Goal: Task Accomplishment & Management: Complete application form

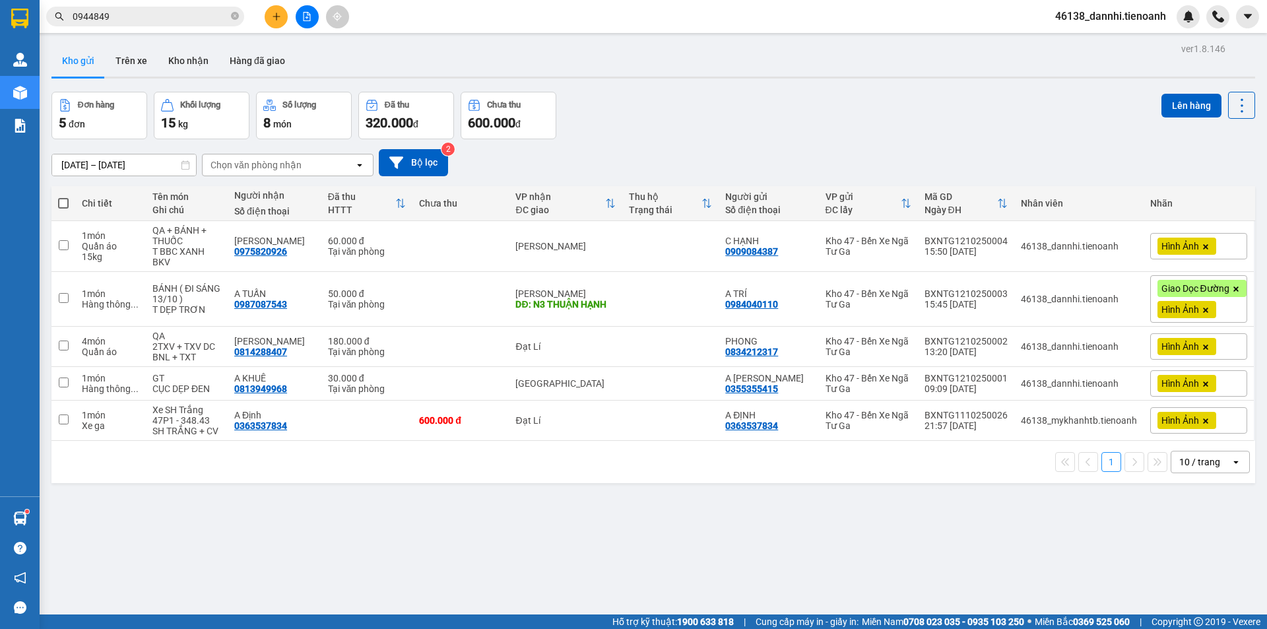
click at [267, 40] on div "ver 1.8.146 Kho gửi Trên xe Kho nhận Hàng đã giao Đơn hàng 5 đơn Khối lượng 15 …" at bounding box center [653, 354] width 1214 height 629
click at [296, 38] on main "ver 1.8.146 Kho gửi Trên xe Kho nhận Hàng đã giao Đơn hàng 5 đơn Khối lượng 15 …" at bounding box center [633, 307] width 1267 height 614
click at [266, 24] on div at bounding box center [306, 16] width 99 height 23
click at [270, 23] on button at bounding box center [276, 16] width 23 height 23
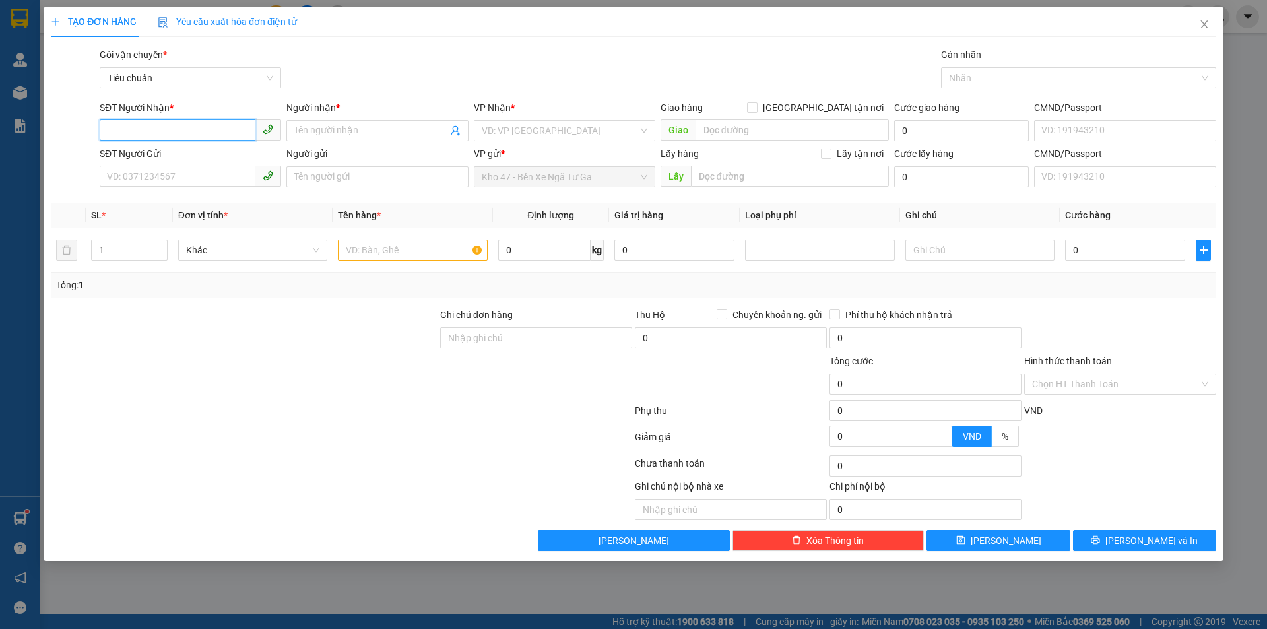
click at [232, 132] on input "SĐT Người Nhận *" at bounding box center [178, 129] width 156 height 21
click at [224, 149] on div "0868669869 - C DƯƠNG" at bounding box center [190, 156] width 181 height 21
type input "0868669869"
type input "C DƯƠNG"
type input "50.000"
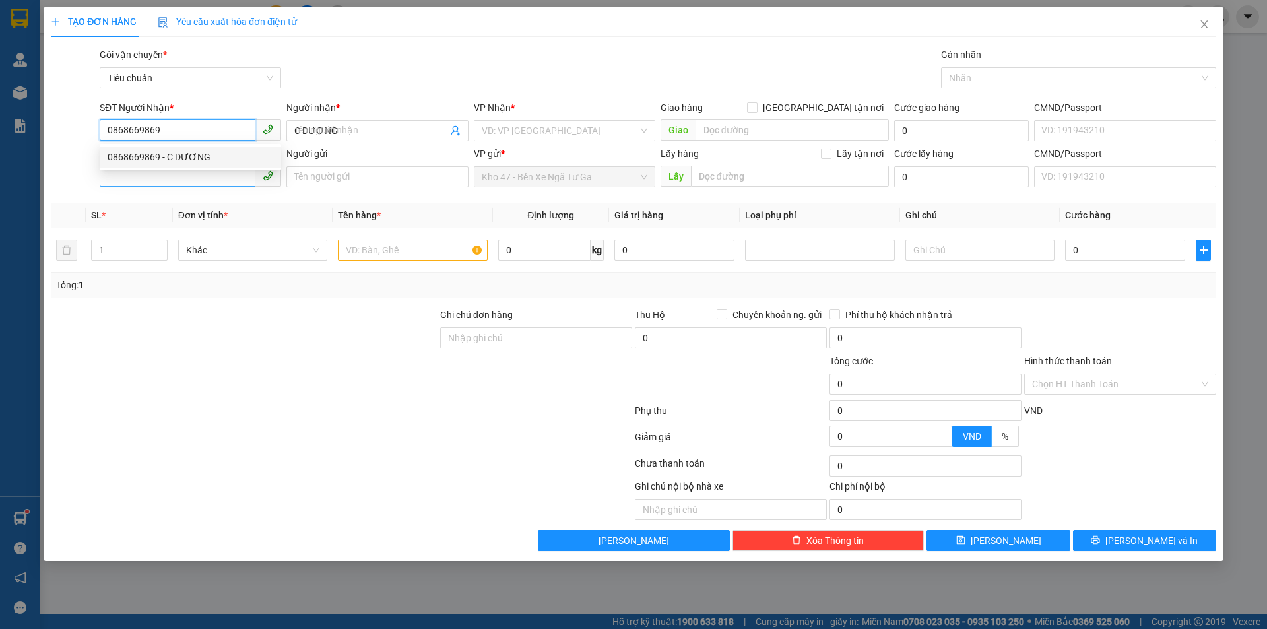
type input "50.000"
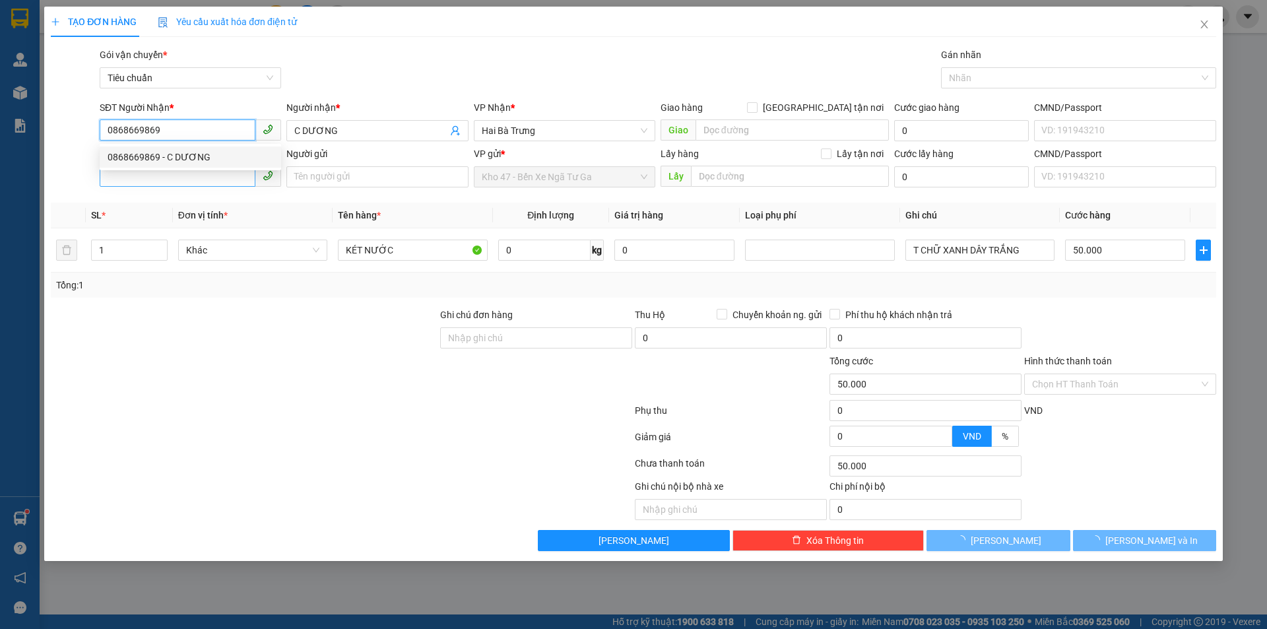
type input "0868669869"
click at [232, 181] on input "SĐT Người Gửi" at bounding box center [178, 176] width 156 height 21
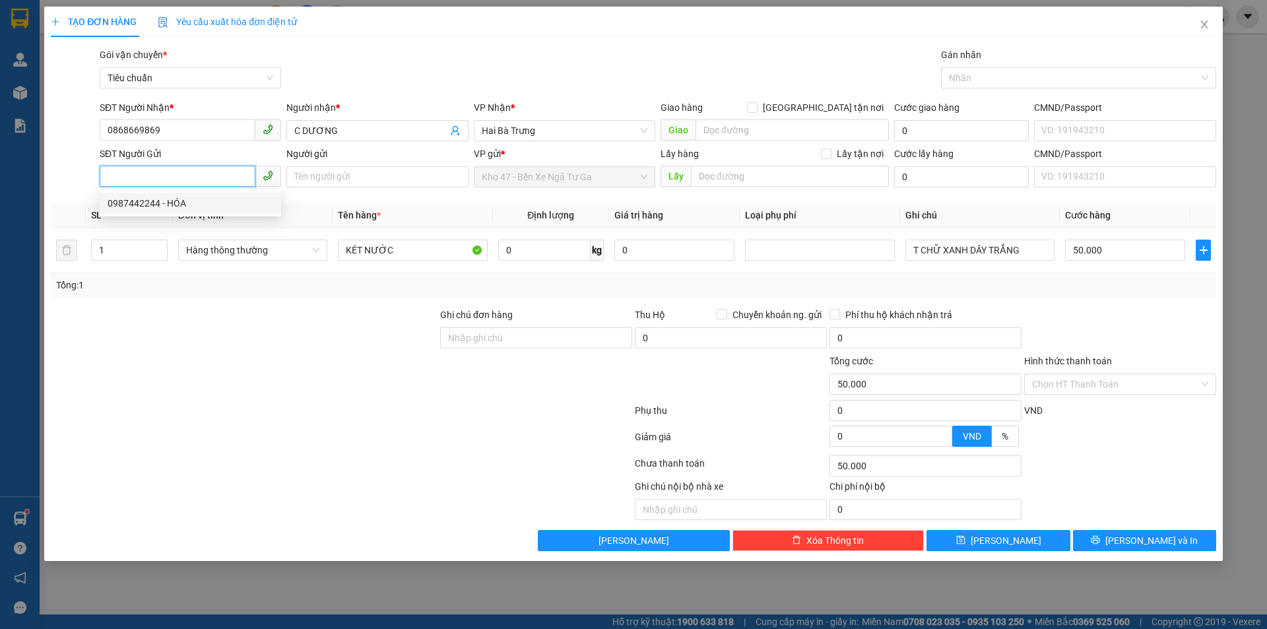
click at [231, 210] on div "0987442244 - HÓA" at bounding box center [190, 203] width 181 height 21
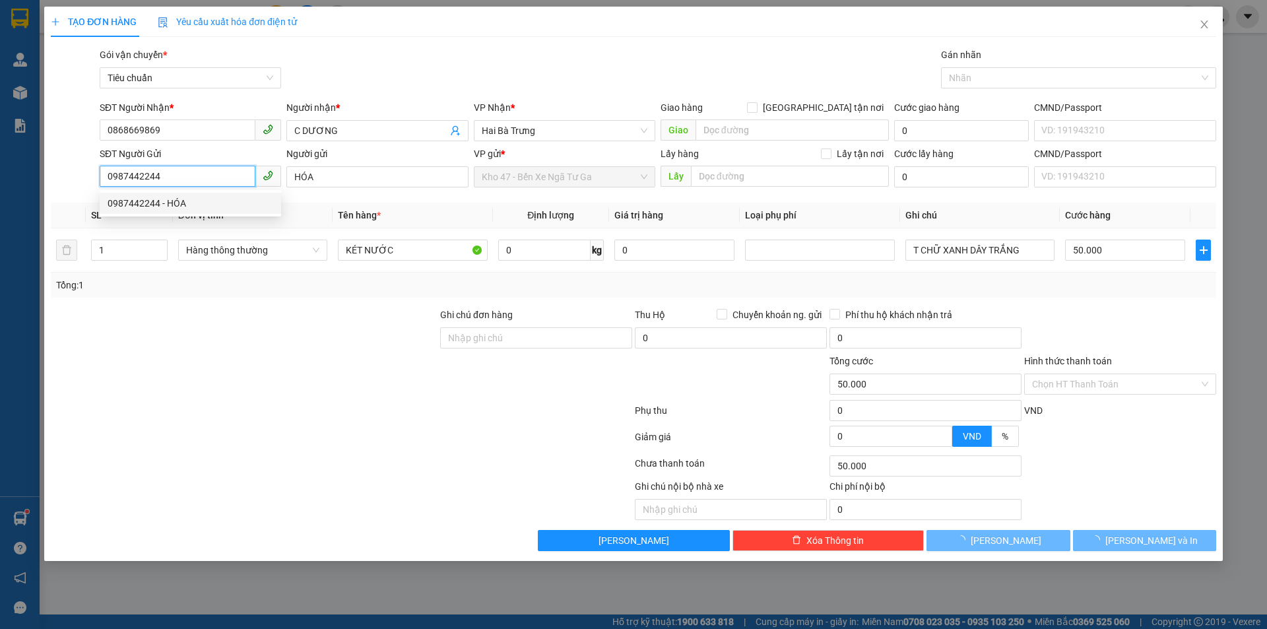
type input "0987442244"
type input "HÓA"
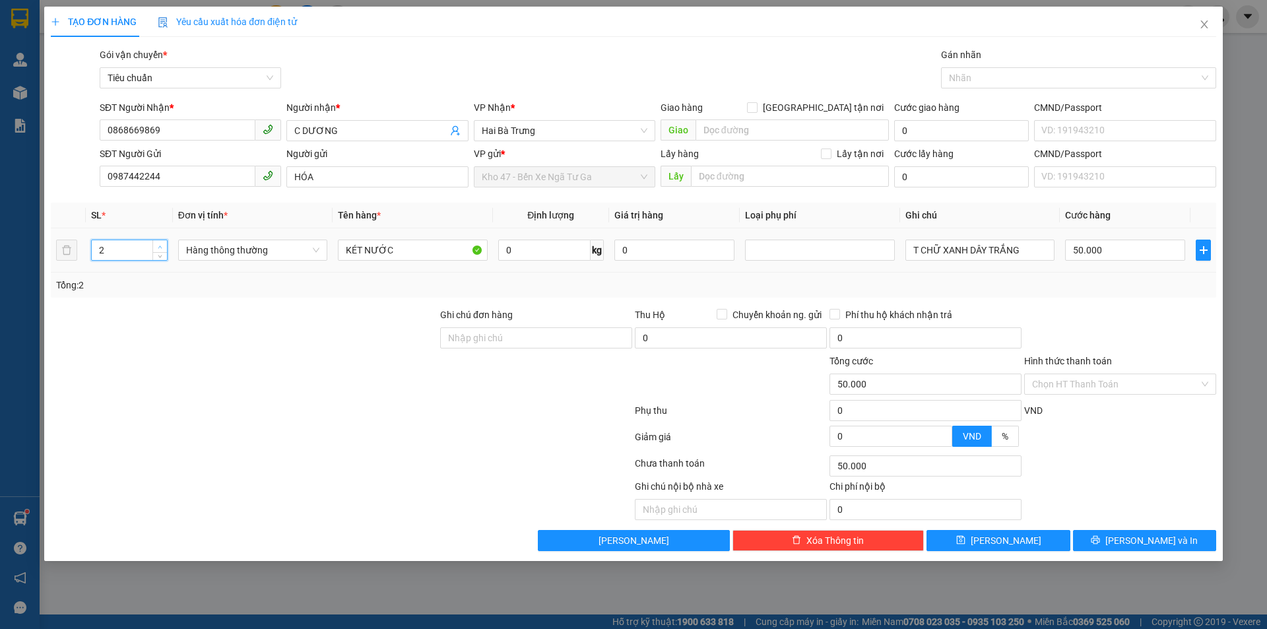
click at [160, 246] on icon "up" at bounding box center [160, 246] width 4 height 3
type input "4"
click at [160, 246] on icon "up" at bounding box center [160, 246] width 4 height 3
click at [909, 243] on input "T CHỮ XANH DÂY TRẮNG" at bounding box center [979, 250] width 149 height 21
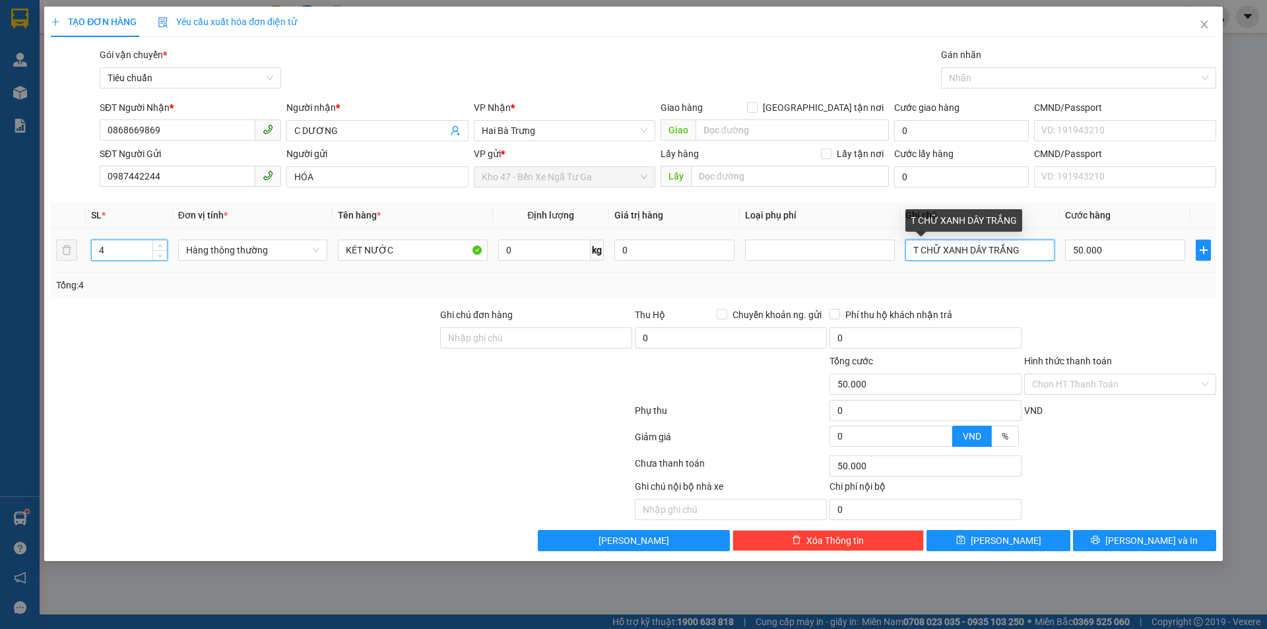
type input "0"
type input "4T CHỮ XANH DÂY TRẮNG"
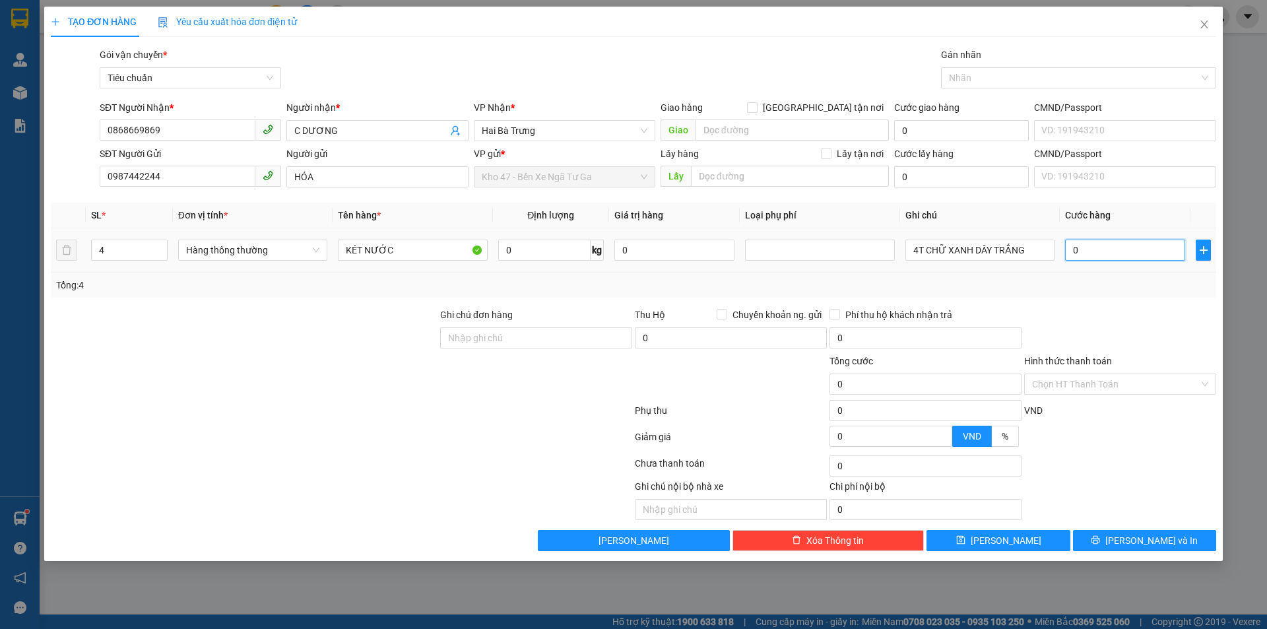
click at [1099, 246] on input "0" at bounding box center [1125, 250] width 120 height 21
type input "2"
type input "20"
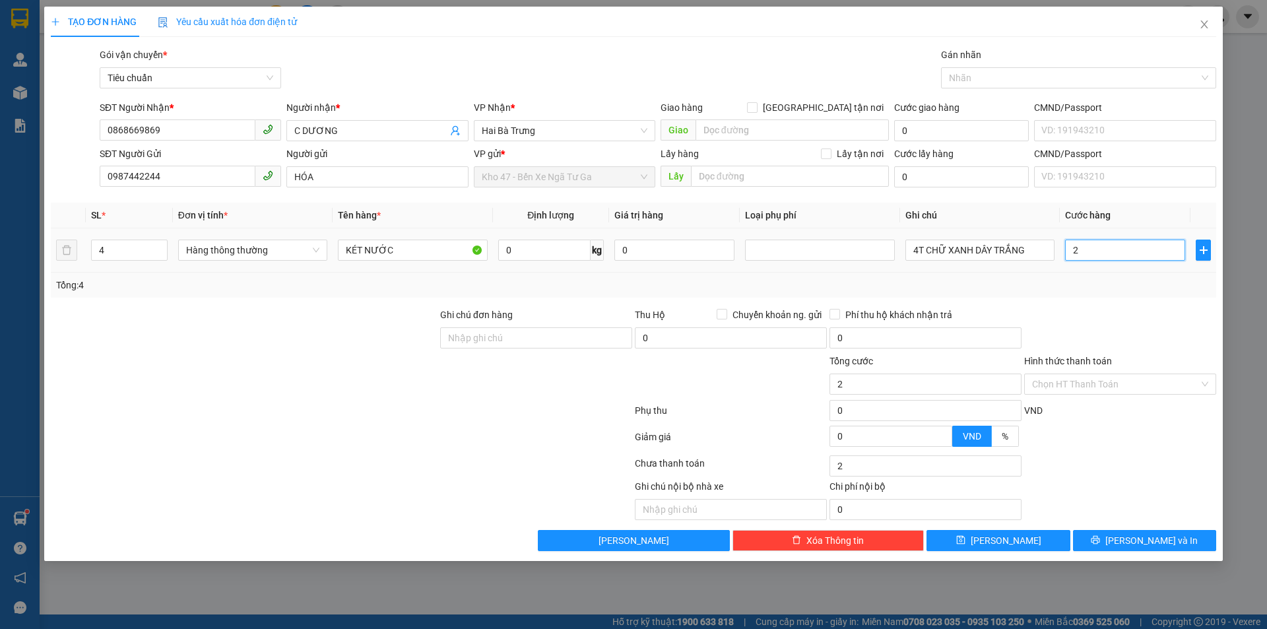
type input "20"
type input "200"
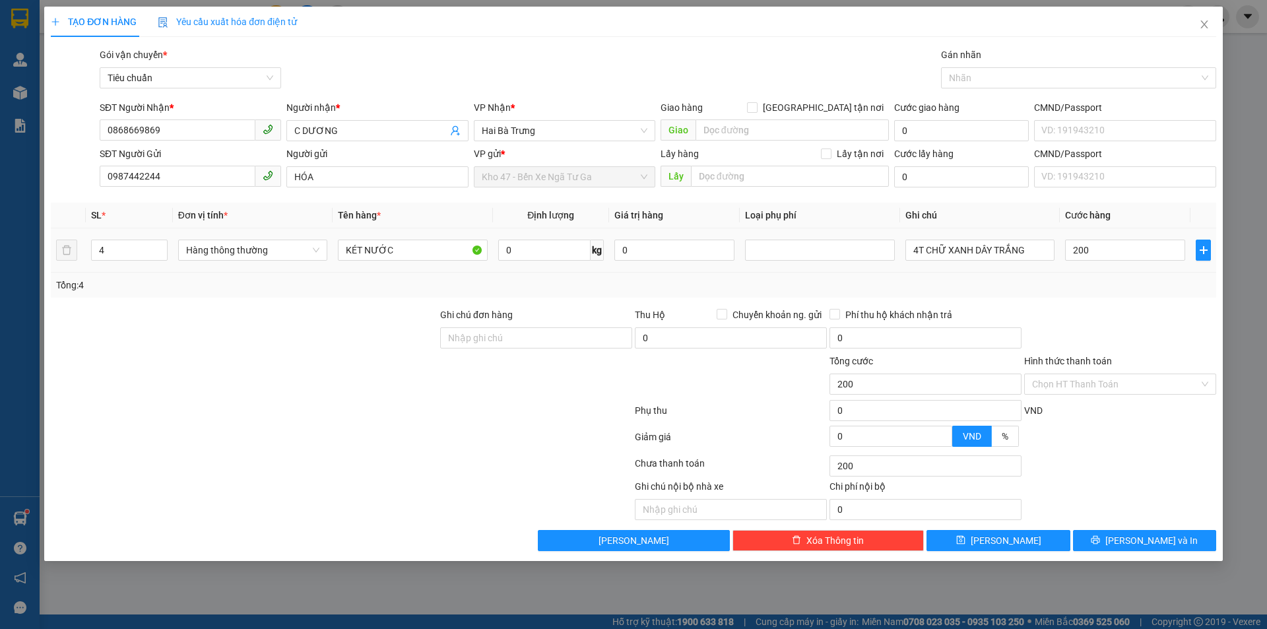
type input "200.000"
click at [1106, 288] on div "Tổng: 4" at bounding box center [633, 285] width 1155 height 15
click at [1100, 536] on icon "printer" at bounding box center [1095, 539] width 9 height 9
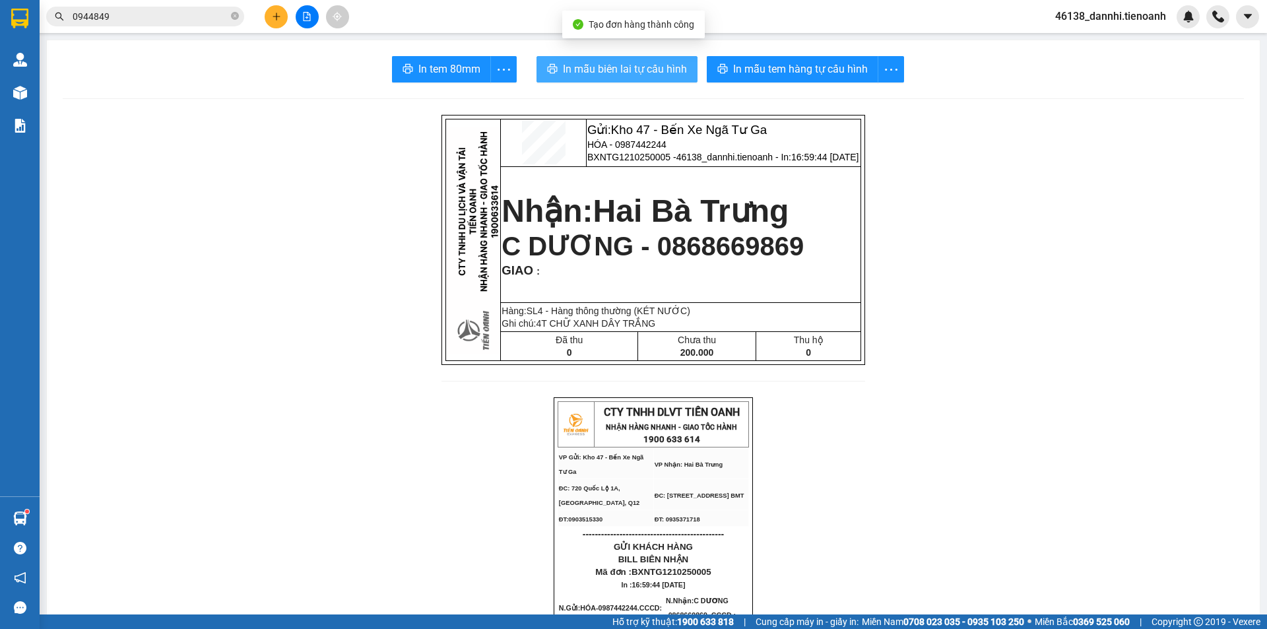
click at [668, 67] on span "In mẫu biên lai tự cấu hình" at bounding box center [625, 69] width 124 height 16
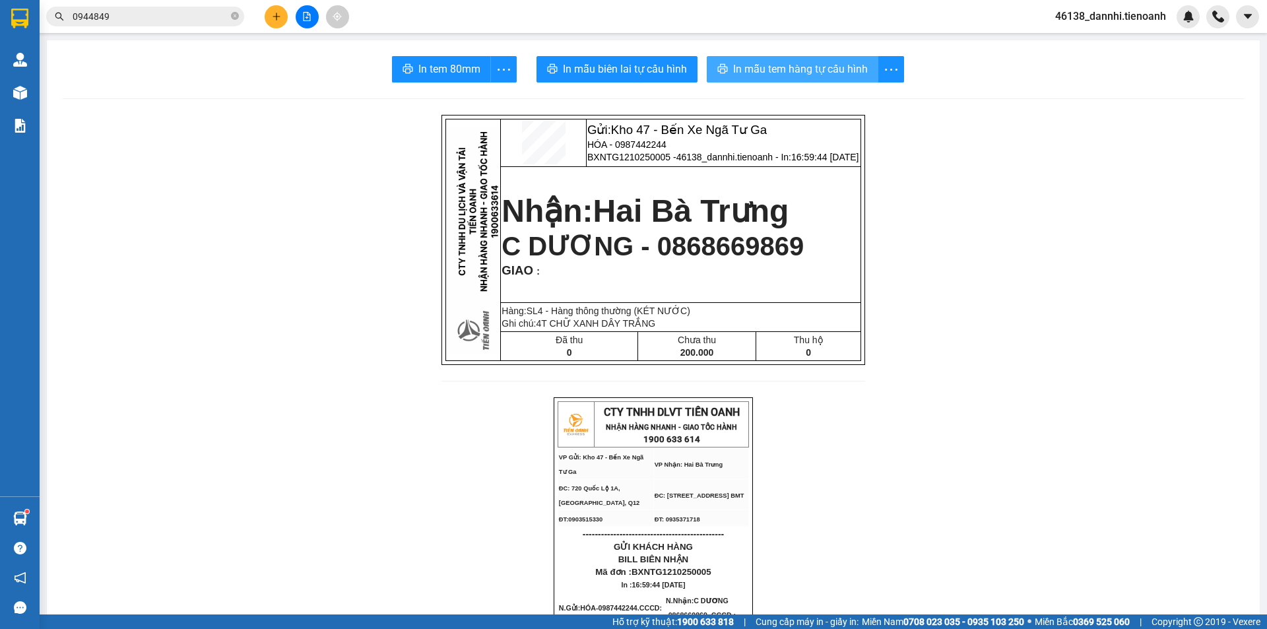
click at [788, 65] on span "In mẫu tem hàng tự cấu hình" at bounding box center [800, 69] width 135 height 16
click at [278, 14] on icon "plus" at bounding box center [276, 16] width 9 height 9
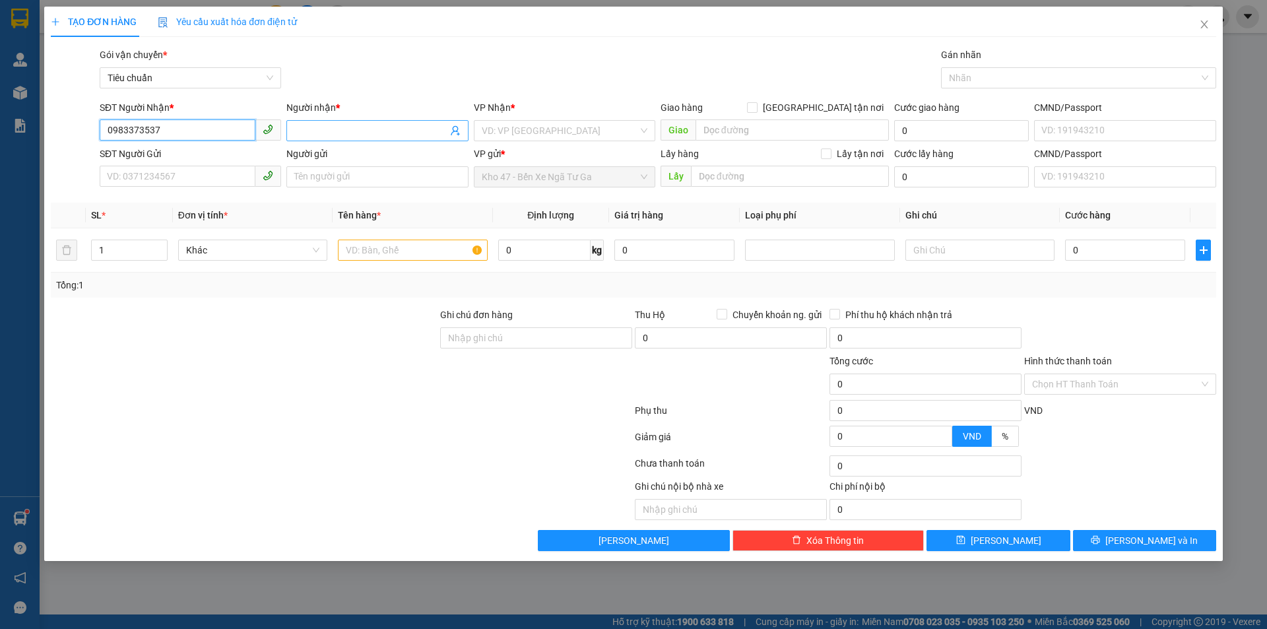
type input "0983373537"
click at [369, 123] on span at bounding box center [376, 130] width 181 height 21
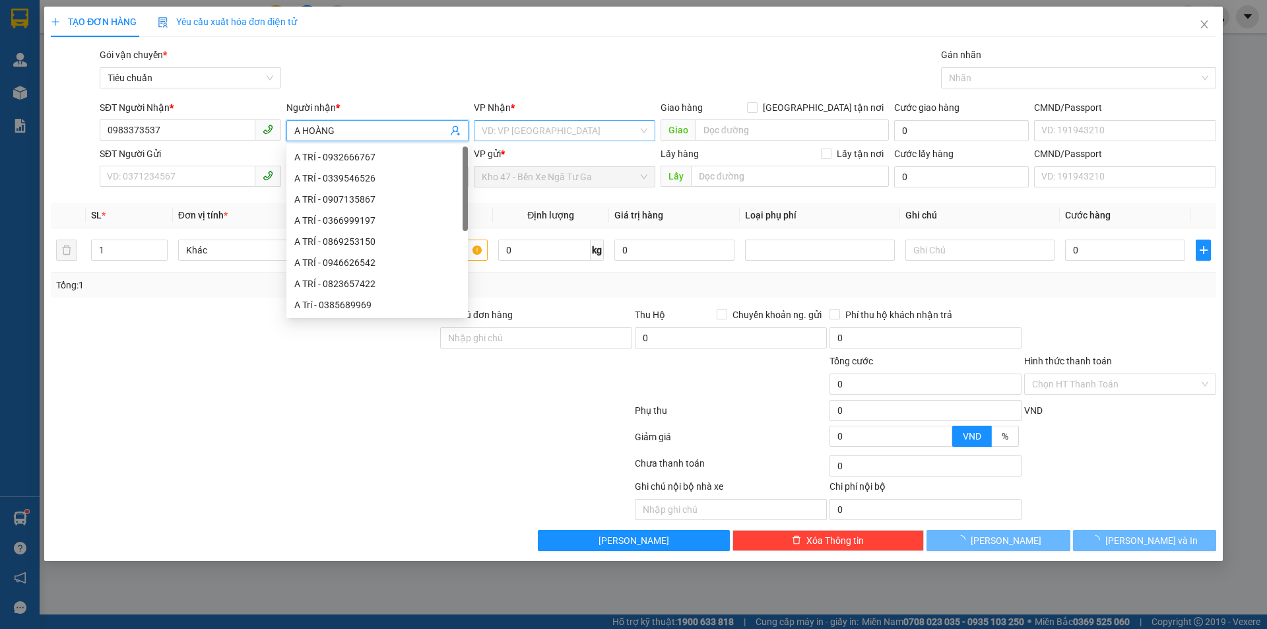
type input "A HOÀNG"
click at [490, 125] on input "search" at bounding box center [560, 131] width 156 height 20
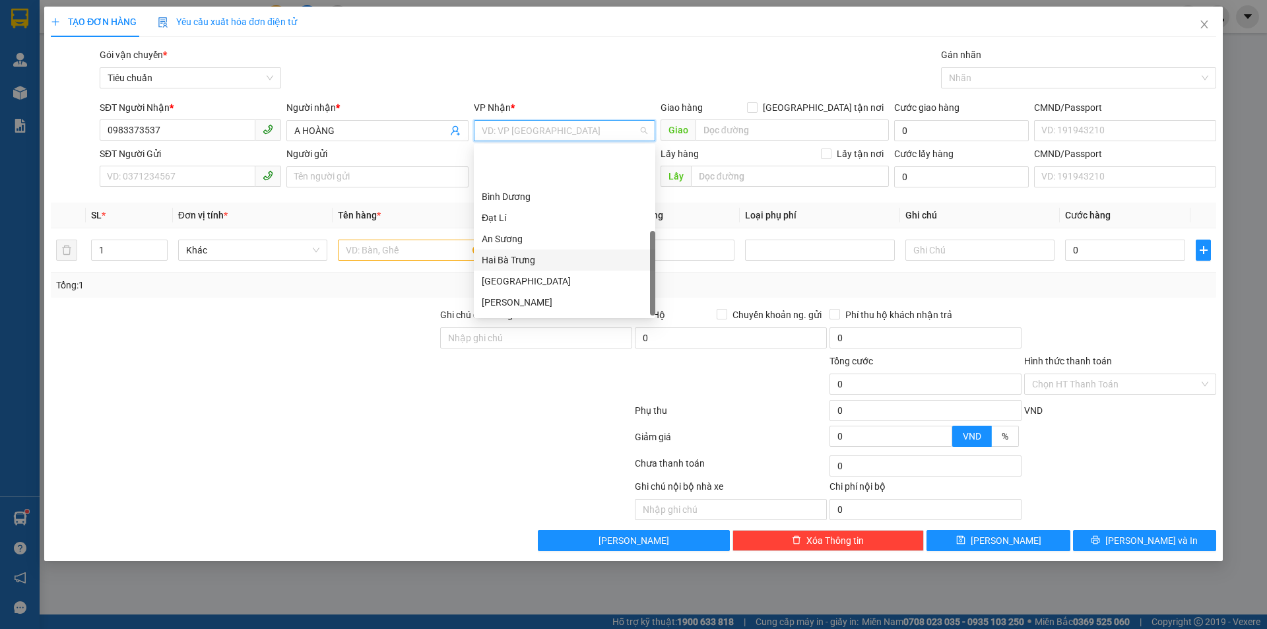
scroll to position [127, 0]
drag, startPoint x: 495, startPoint y: 247, endPoint x: 220, endPoint y: 169, distance: 285.3
click at [490, 245] on div "[PERSON_NAME]" at bounding box center [565, 241] width 166 height 15
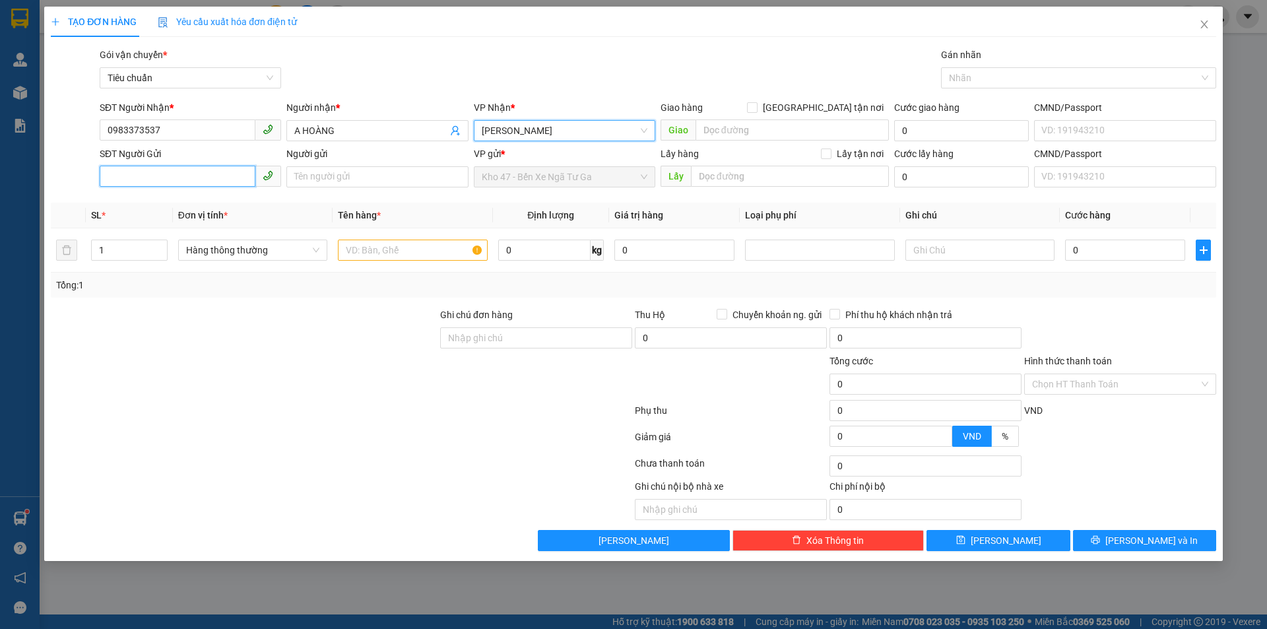
click at [170, 172] on input "SĐT Người Gửi" at bounding box center [178, 176] width 156 height 21
type input "0933214468"
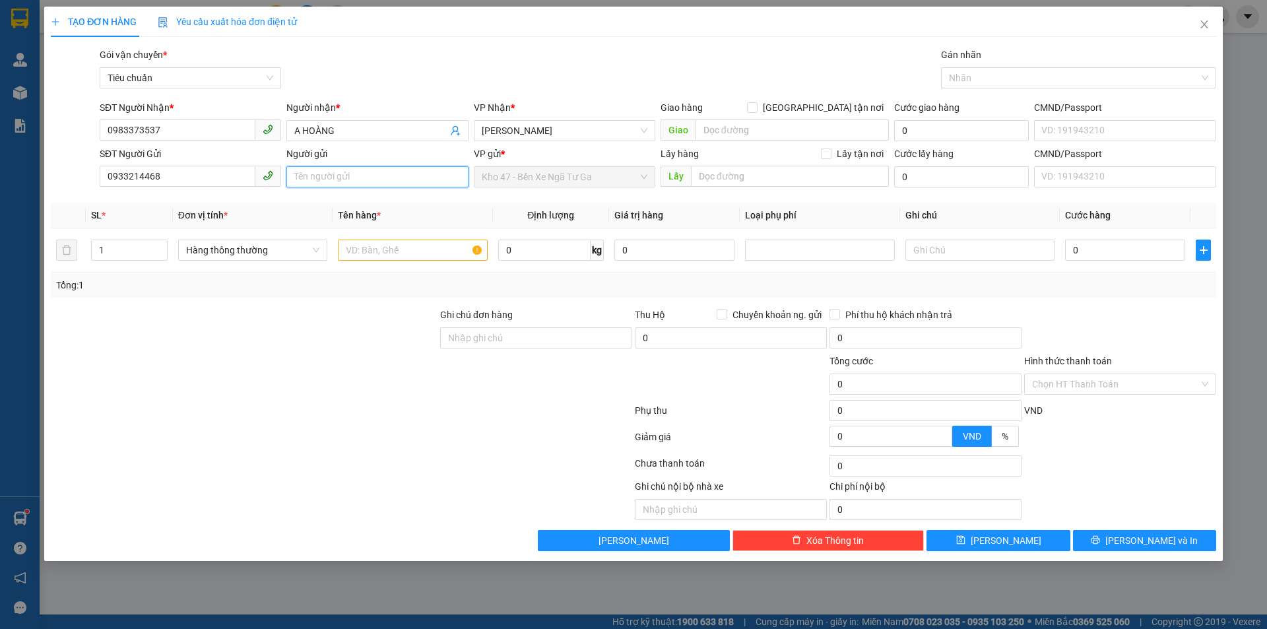
click at [294, 179] on input "Người gửi" at bounding box center [376, 176] width 181 height 21
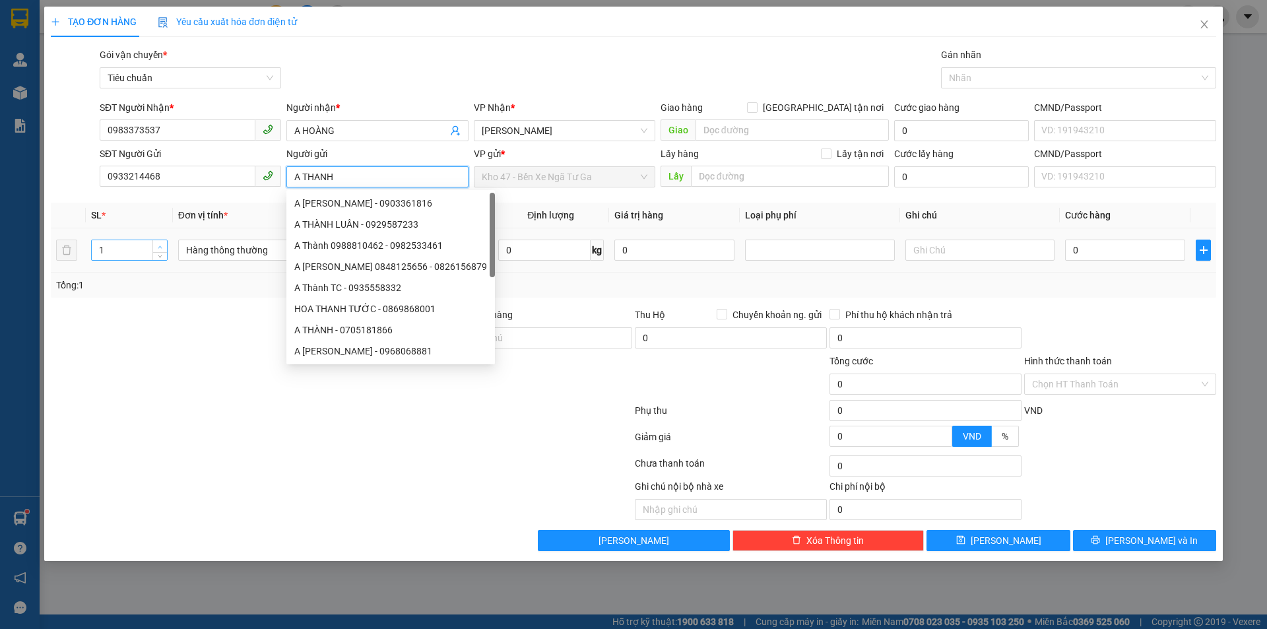
type input "A THANH"
click at [162, 247] on icon "up" at bounding box center [160, 247] width 5 height 5
type input "3"
click at [162, 247] on icon "up" at bounding box center [160, 247] width 5 height 5
click at [186, 351] on div at bounding box center [243, 330] width 389 height 46
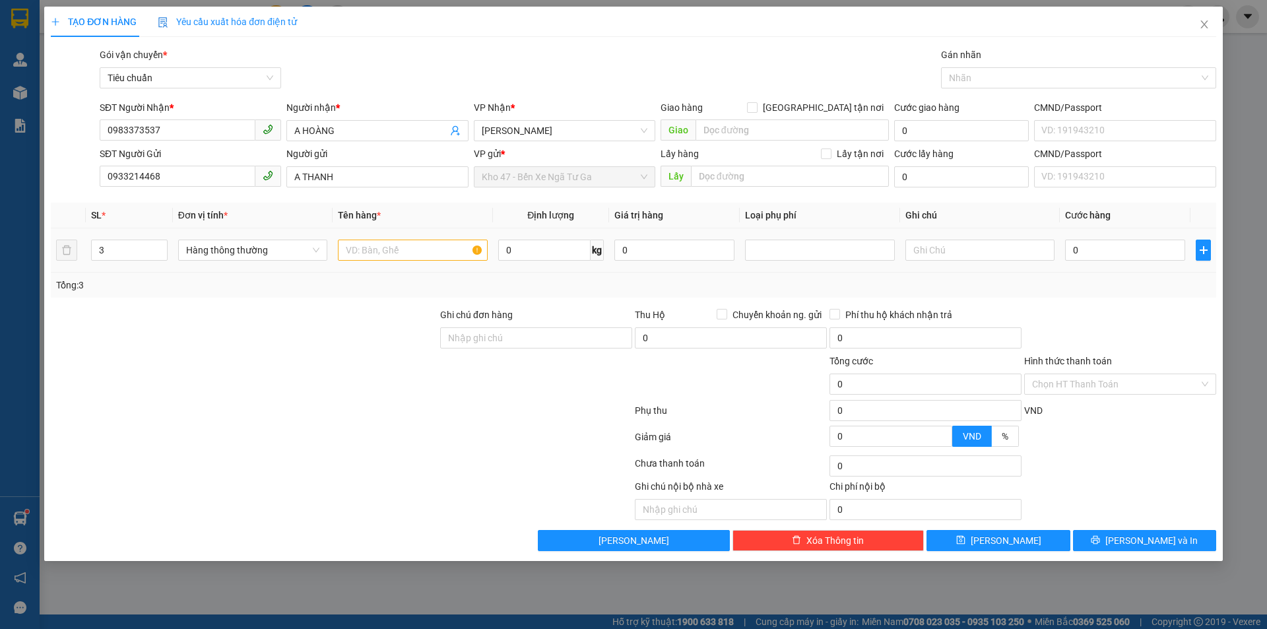
click at [393, 239] on div at bounding box center [412, 250] width 149 height 26
click at [401, 249] on input "text" at bounding box center [412, 250] width 149 height 21
type input "MUỐI ( ĐÃ TƯ VẤN )"
click at [554, 255] on input "0" at bounding box center [544, 250] width 92 height 21
type input "19"
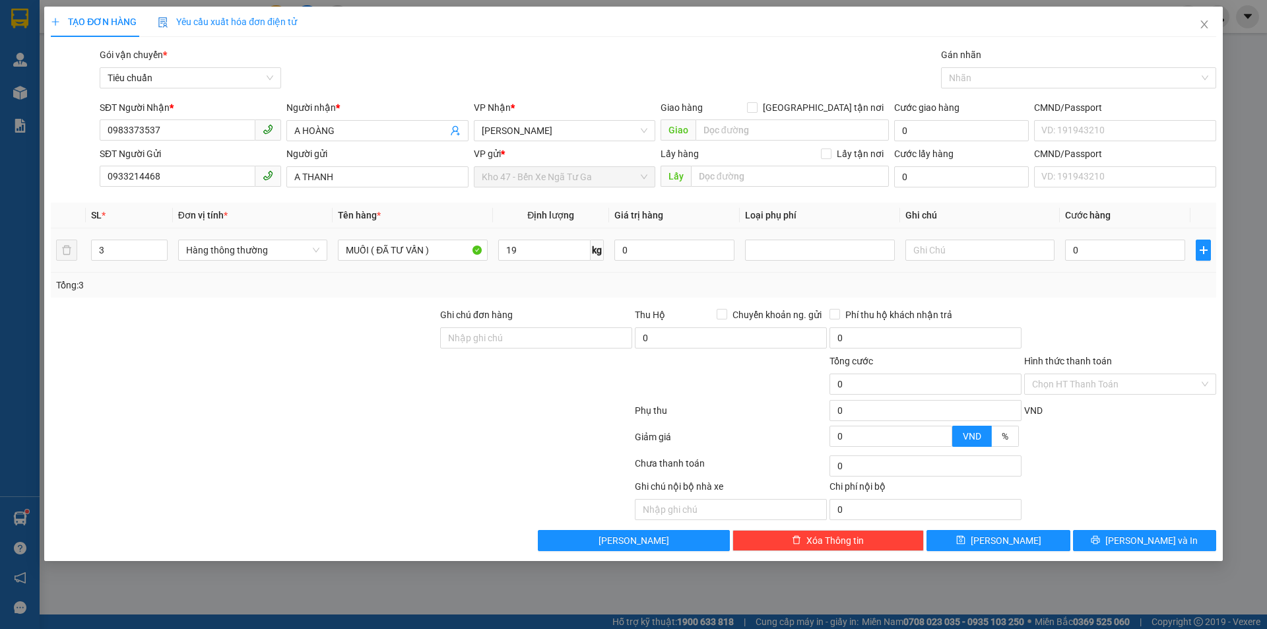
drag, startPoint x: 589, startPoint y: 287, endPoint x: 613, endPoint y: 277, distance: 25.7
click at [588, 290] on div "Tổng: 3" at bounding box center [633, 285] width 1155 height 15
type input "55.000"
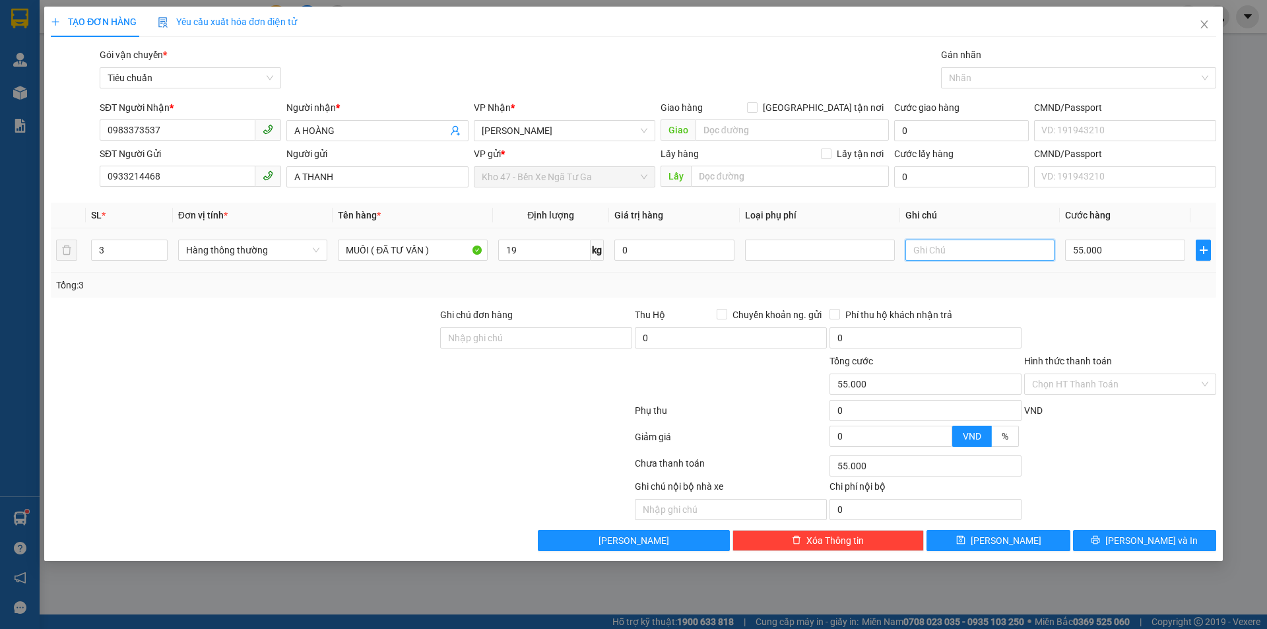
click at [922, 250] on input "text" at bounding box center [979, 250] width 149 height 21
type input "2B TRẮNG CHỮ ĐEN + T CHỮ ĐEN"
drag, startPoint x: 916, startPoint y: 250, endPoint x: 1157, endPoint y: 208, distance: 244.4
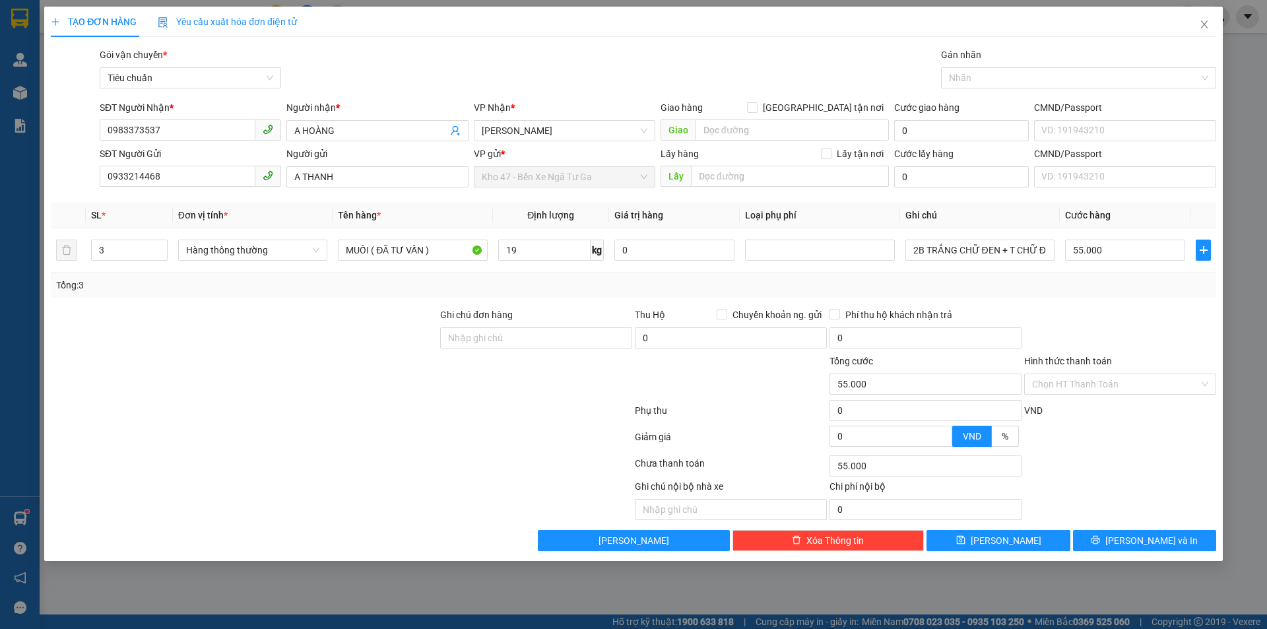
click at [1157, 208] on th "Cước hàng" at bounding box center [1125, 216] width 131 height 26
click at [1117, 243] on input "55.000" at bounding box center [1125, 250] width 120 height 21
type input "1"
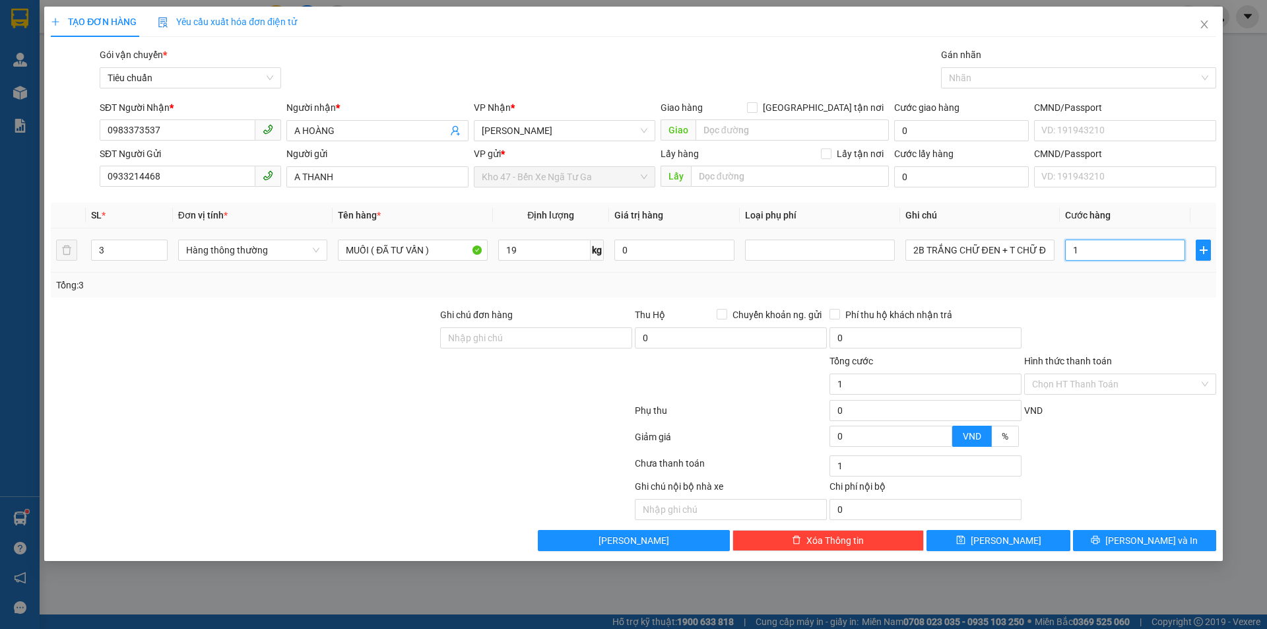
type input "18"
type input "180"
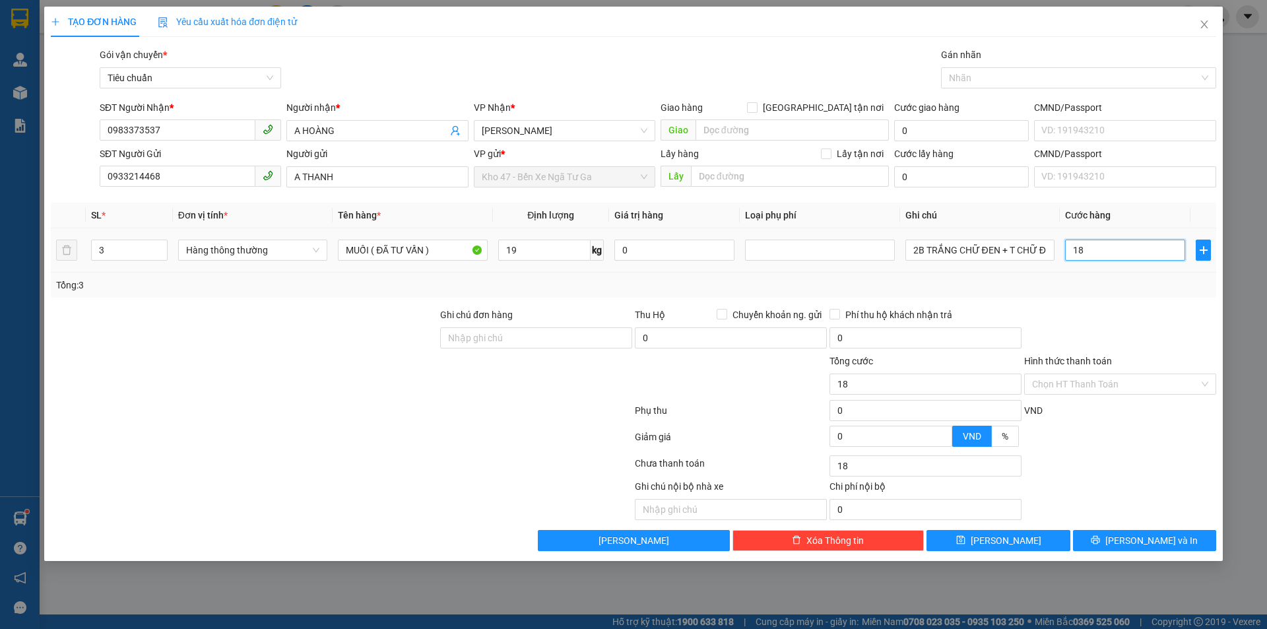
type input "180"
type input "180.000"
click at [1147, 336] on div at bounding box center [1120, 330] width 195 height 46
drag, startPoint x: 1124, startPoint y: 379, endPoint x: 1127, endPoint y: 404, distance: 24.6
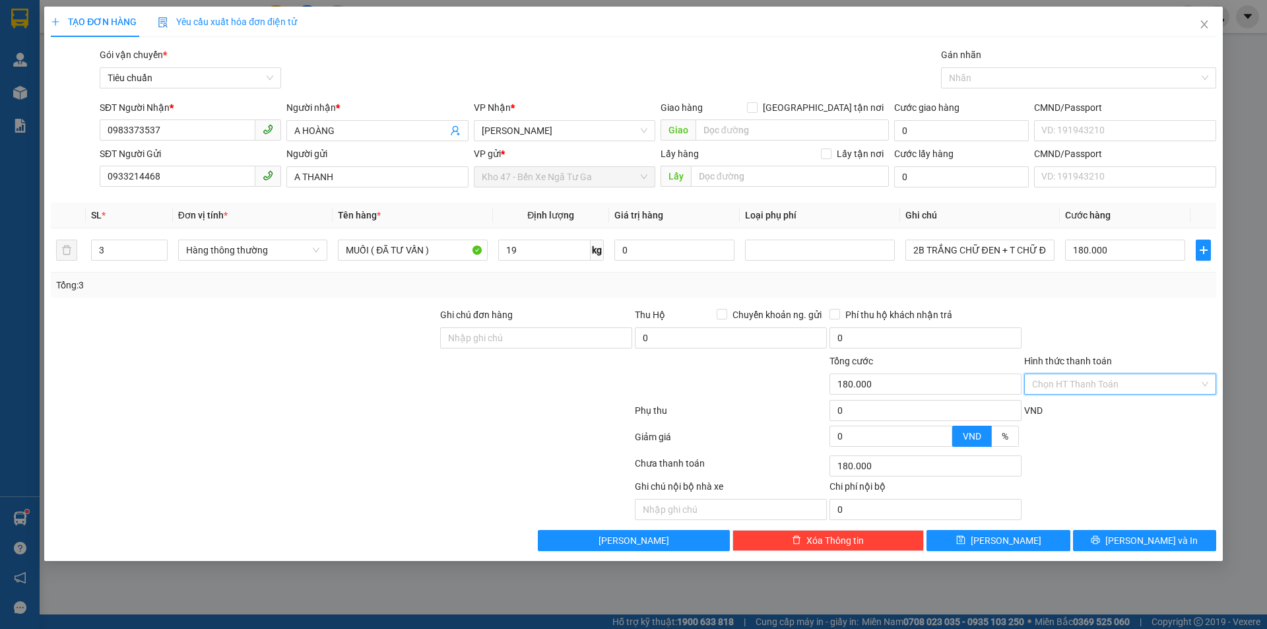
click at [1124, 381] on input "Hình thức thanh toán" at bounding box center [1115, 384] width 167 height 20
drag, startPoint x: 1127, startPoint y: 404, endPoint x: 1105, endPoint y: 462, distance: 62.0
click at [1127, 404] on div "Tại văn phòng" at bounding box center [1120, 410] width 176 height 15
type input "0"
click at [1100, 539] on icon "printer" at bounding box center [1095, 540] width 9 height 9
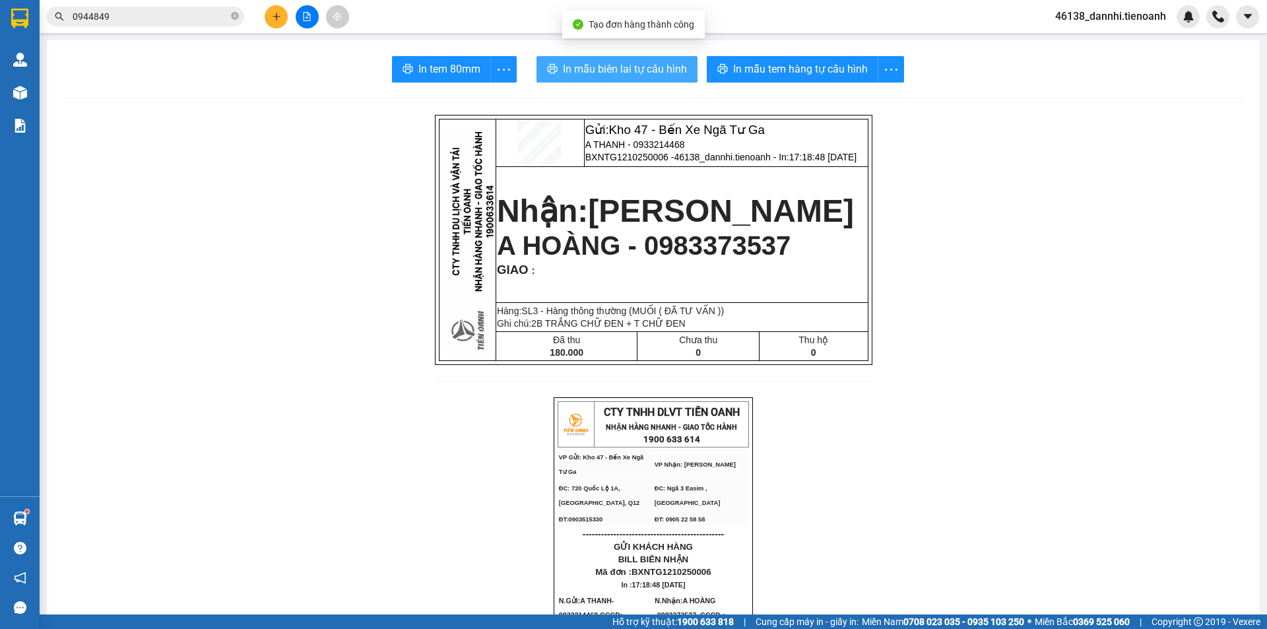
click at [601, 63] on span "In mẫu biên lai tự cấu hình" at bounding box center [625, 69] width 124 height 16
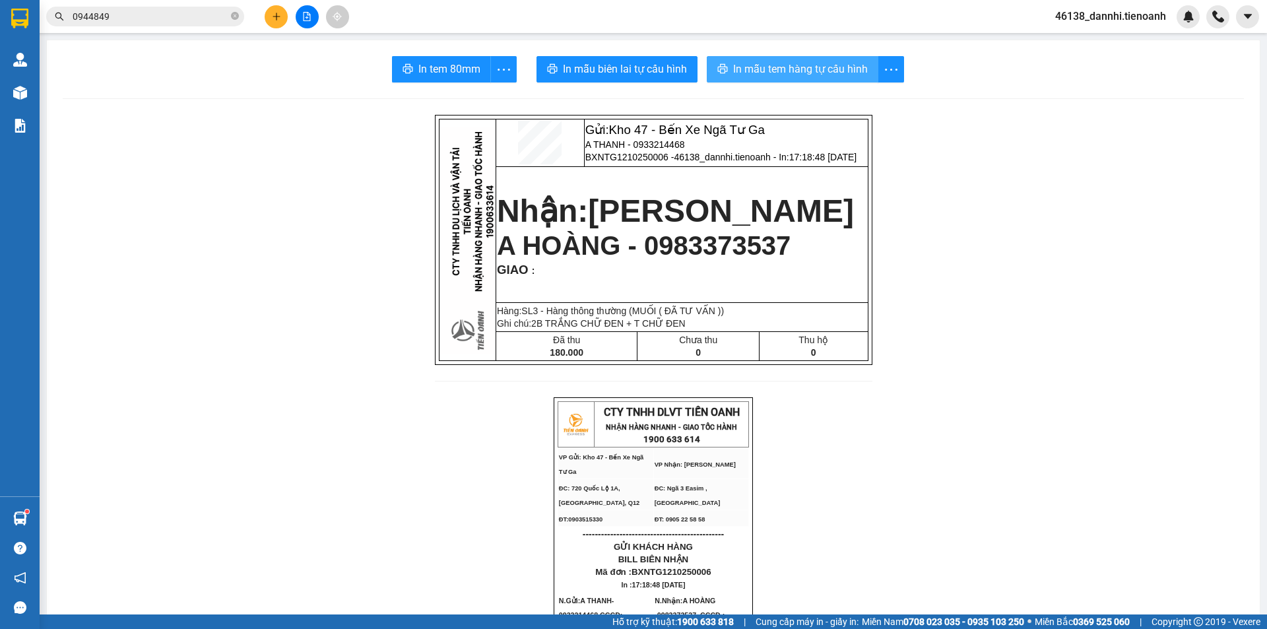
drag, startPoint x: 748, startPoint y: 72, endPoint x: 722, endPoint y: 96, distance: 35.5
click at [748, 73] on span "In mẫu tem hàng tự cấu hình" at bounding box center [800, 69] width 135 height 16
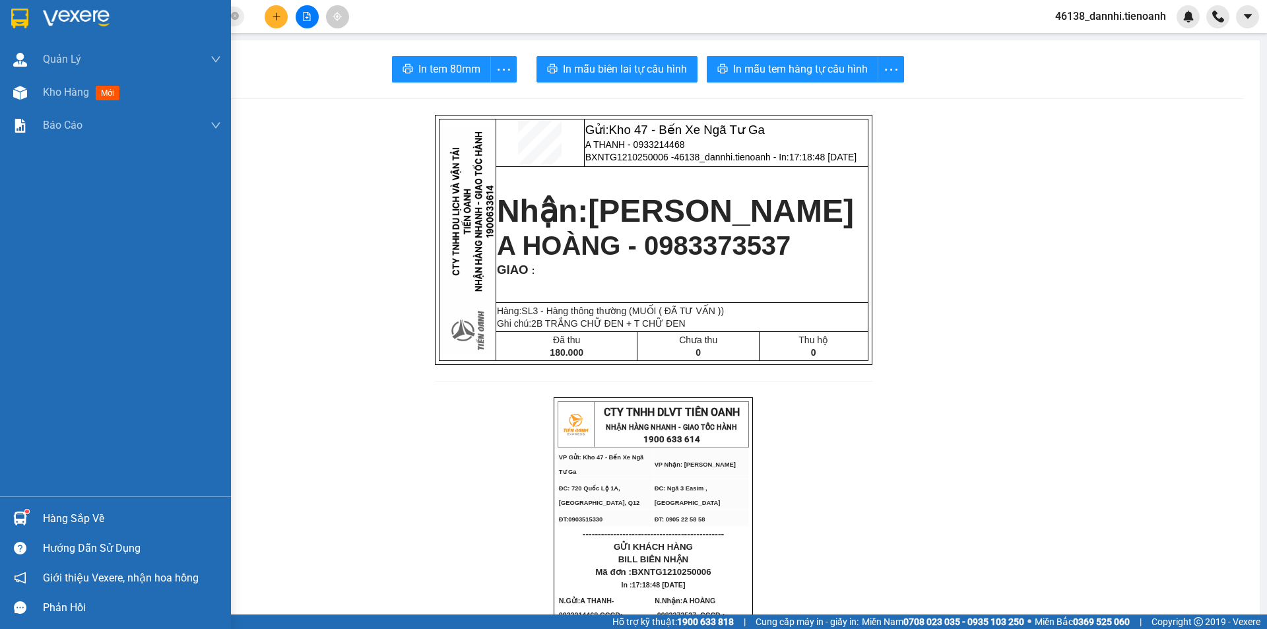
drag, startPoint x: 13, startPoint y: 16, endPoint x: 7, endPoint y: 9, distance: 10.3
click at [13, 16] on img at bounding box center [19, 19] width 17 height 20
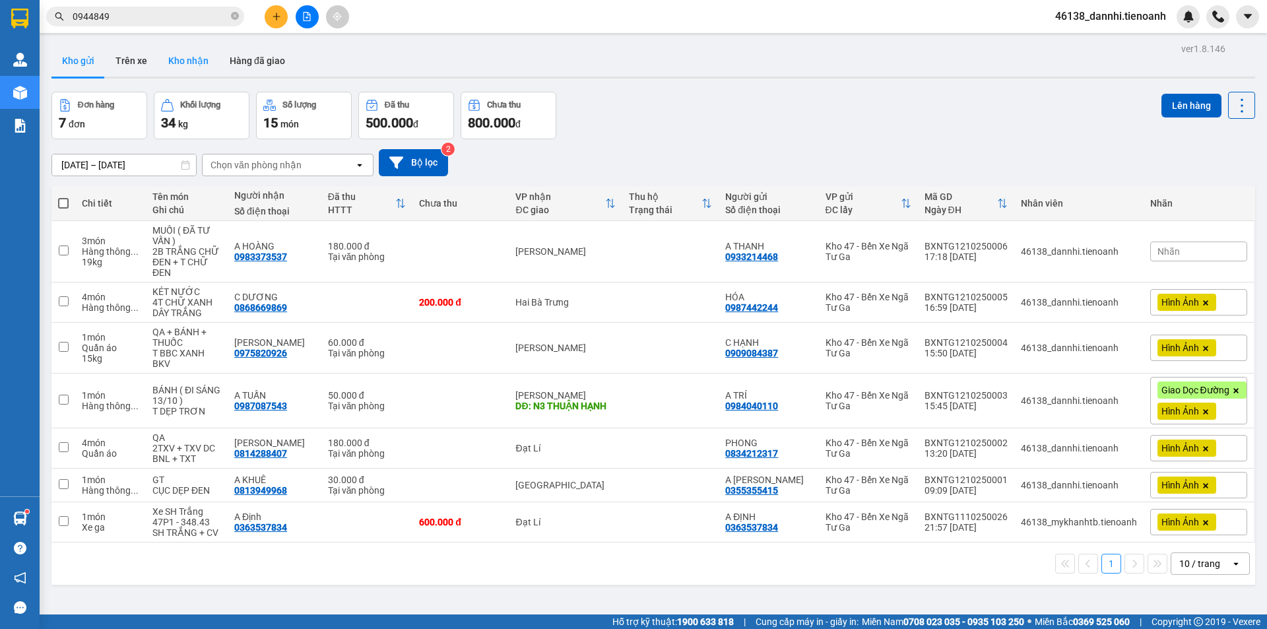
click at [187, 55] on button "Kho nhận" at bounding box center [188, 61] width 61 height 32
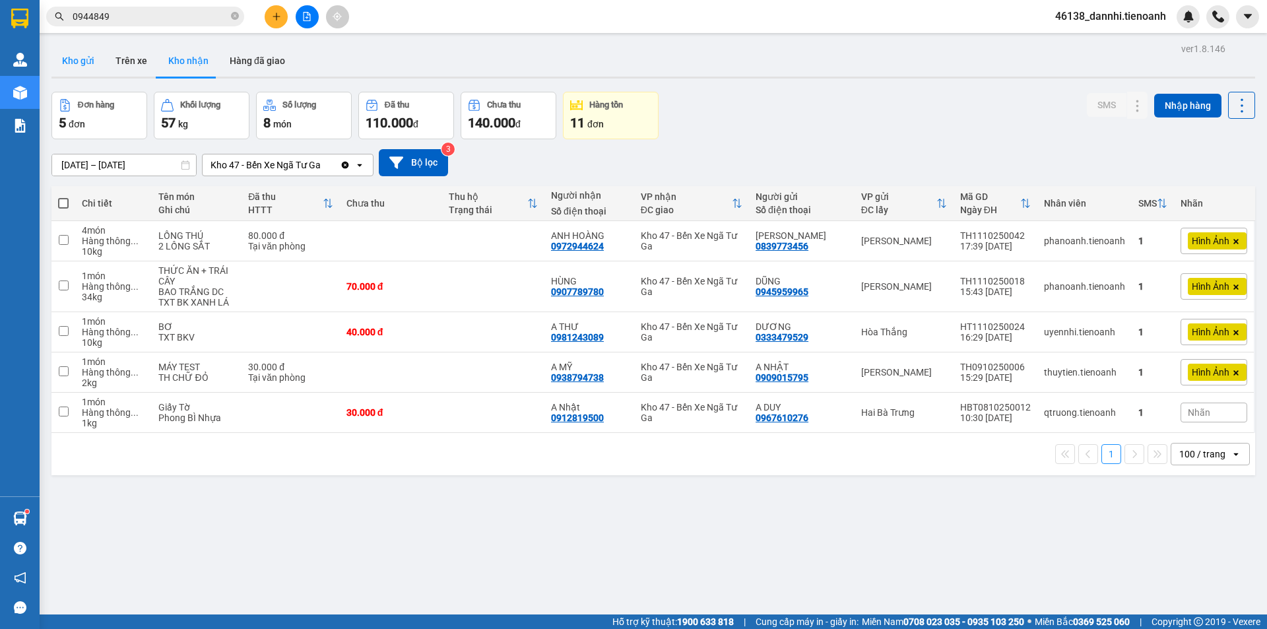
click at [94, 67] on button "Kho gửi" at bounding box center [77, 61] width 53 height 32
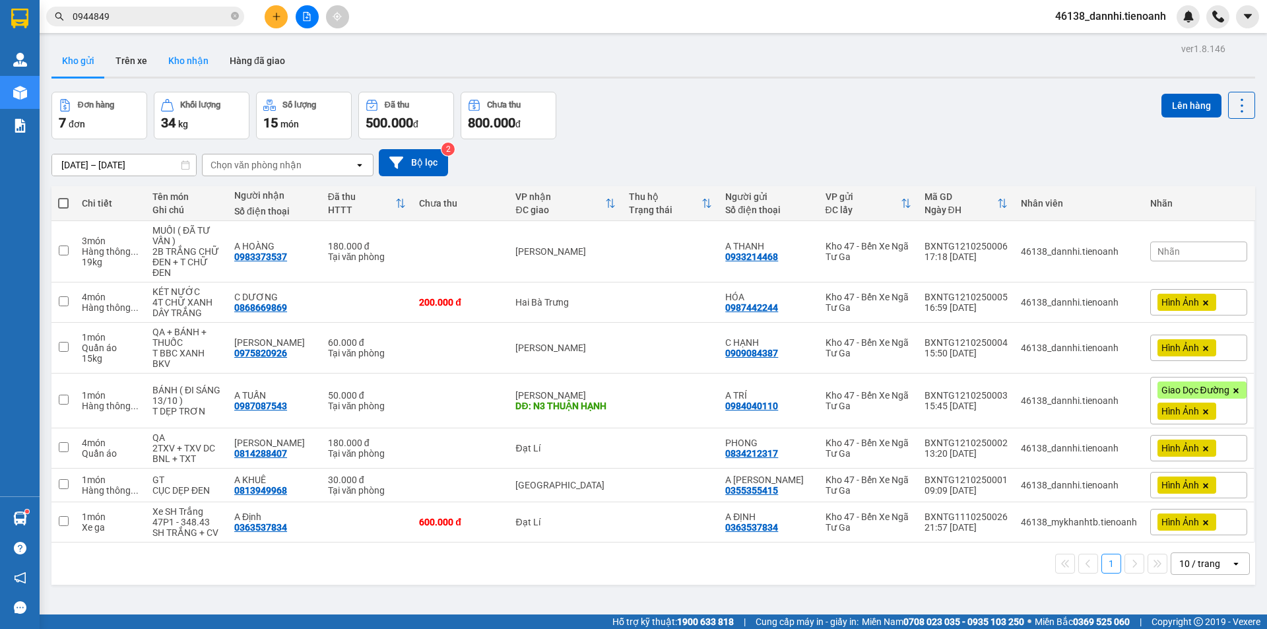
click at [190, 72] on button "Kho nhận" at bounding box center [188, 61] width 61 height 32
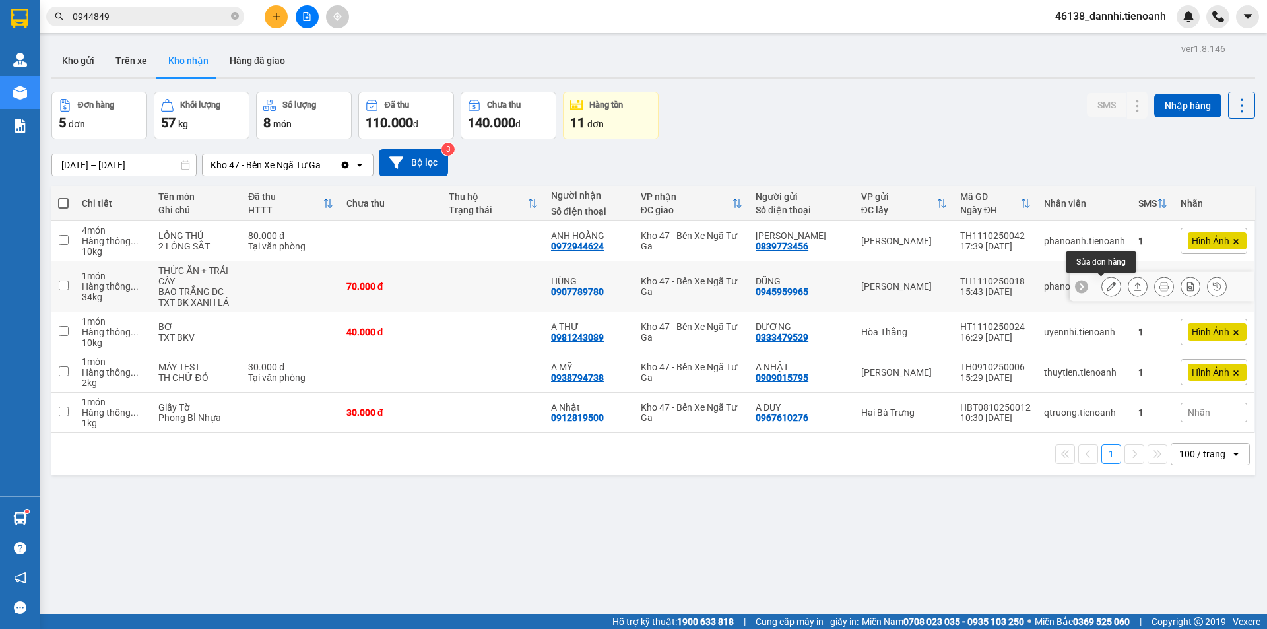
click at [1106, 285] on icon at bounding box center [1110, 286] width 9 height 9
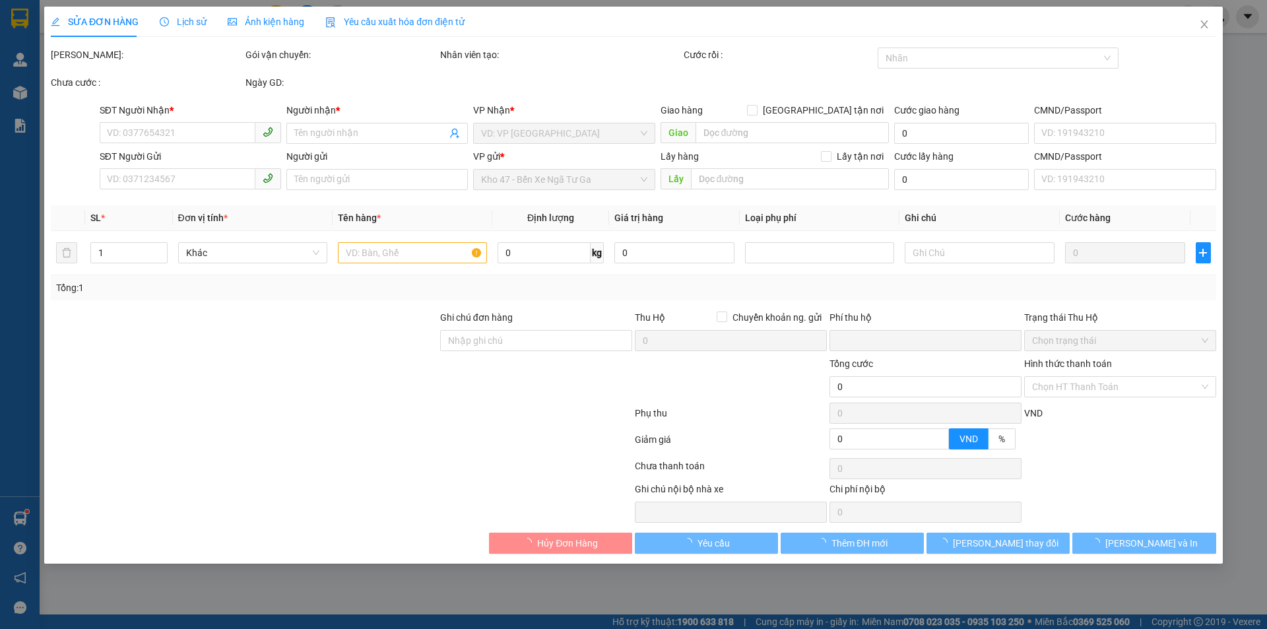
type input "0907789780"
type input "HÙNG"
type input "0945959965"
type input "DŨNG"
type input "0"
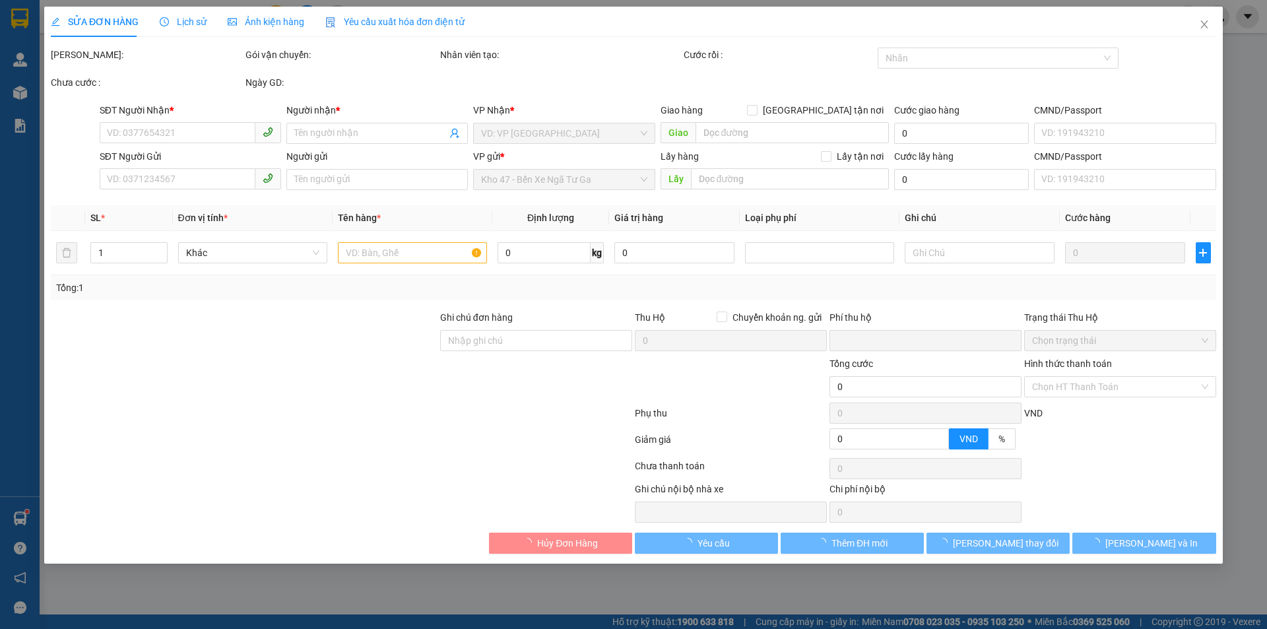
type input "70.000"
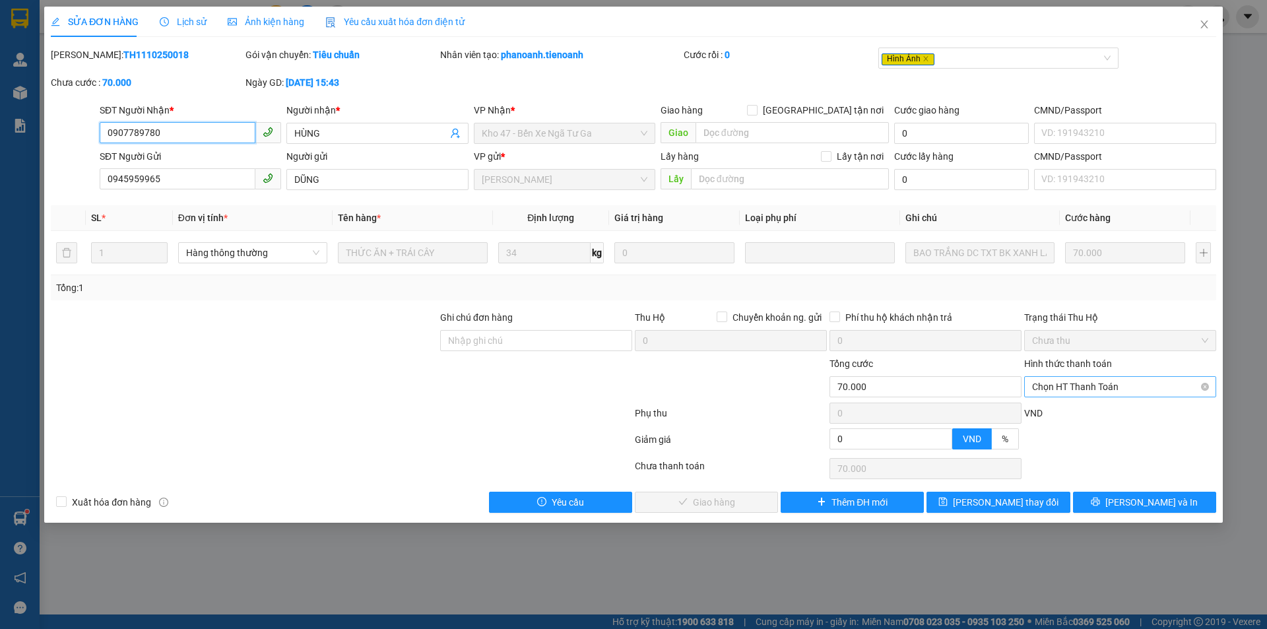
click at [1105, 385] on span "Chọn HT Thanh Toán" at bounding box center [1120, 387] width 176 height 20
click at [1105, 405] on div "Tại văn phòng" at bounding box center [1120, 412] width 192 height 21
type input "0"
click at [756, 495] on button "[PERSON_NAME] và Giao hàng" at bounding box center [706, 502] width 143 height 21
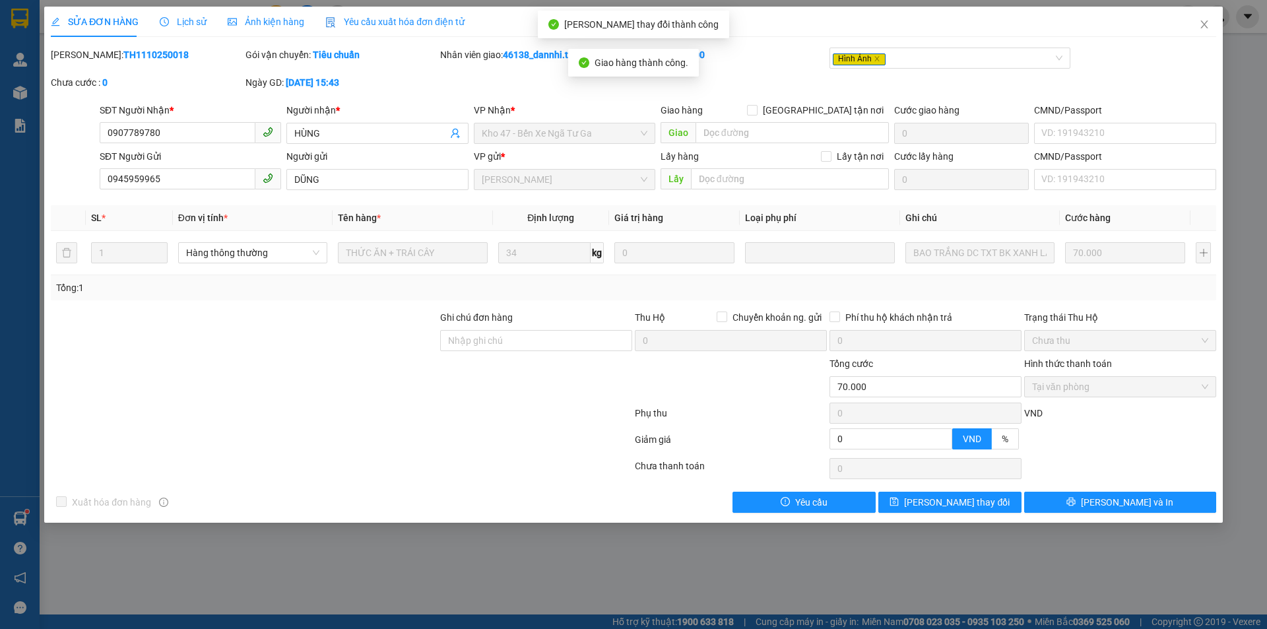
click at [258, 22] on span "Ảnh kiện hàng" at bounding box center [266, 21] width 77 height 11
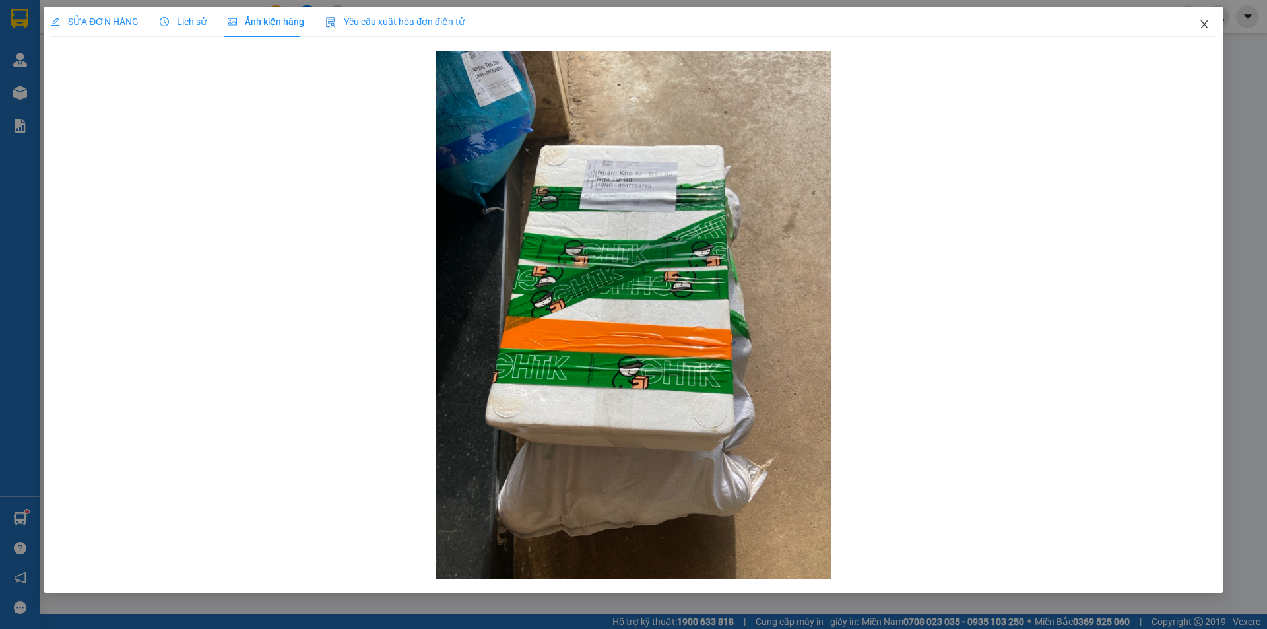
click at [1207, 24] on icon "close" at bounding box center [1204, 24] width 11 height 11
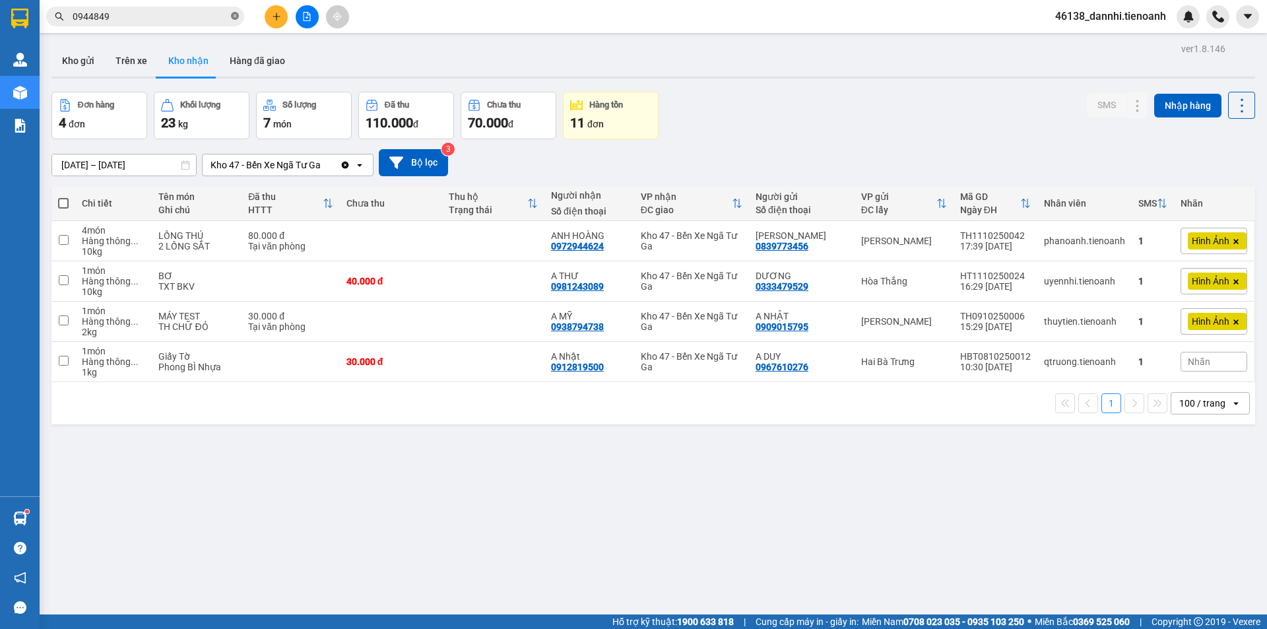
click at [233, 22] on span at bounding box center [235, 17] width 8 height 13
